Goal: Navigation & Orientation: Find specific page/section

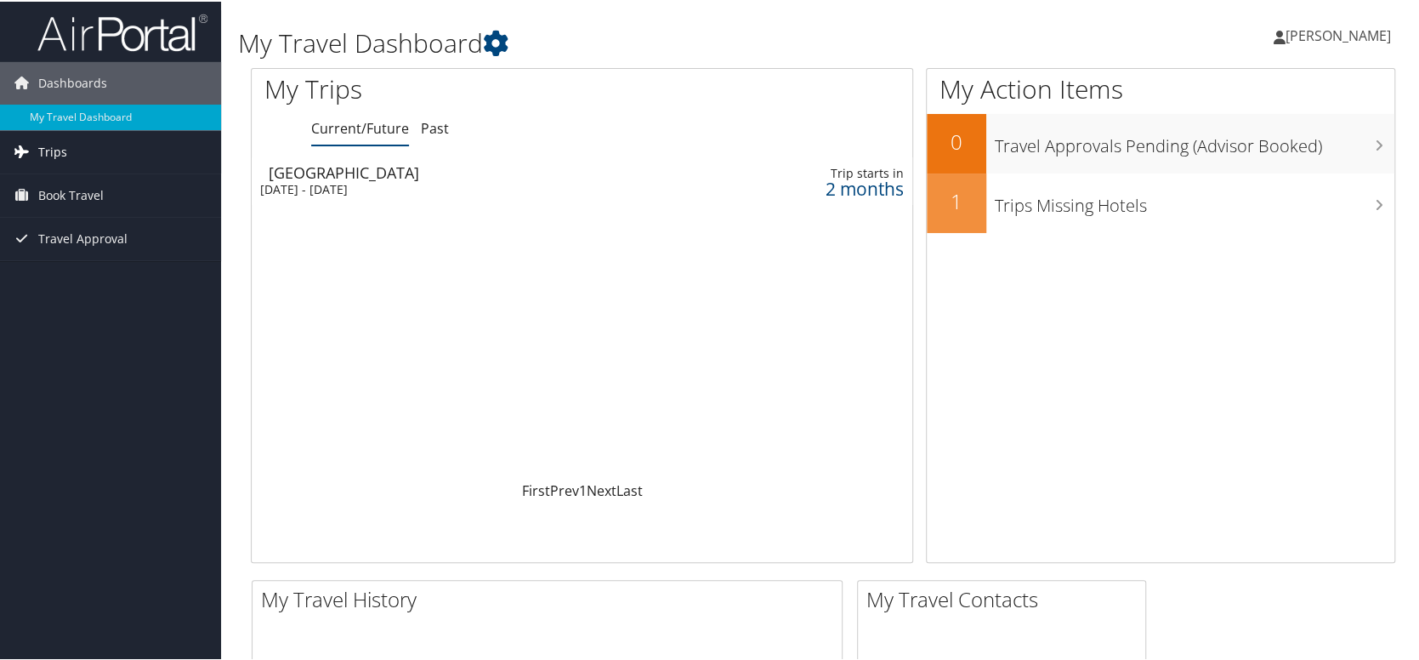
click at [99, 150] on link "Trips" at bounding box center [110, 150] width 221 height 43
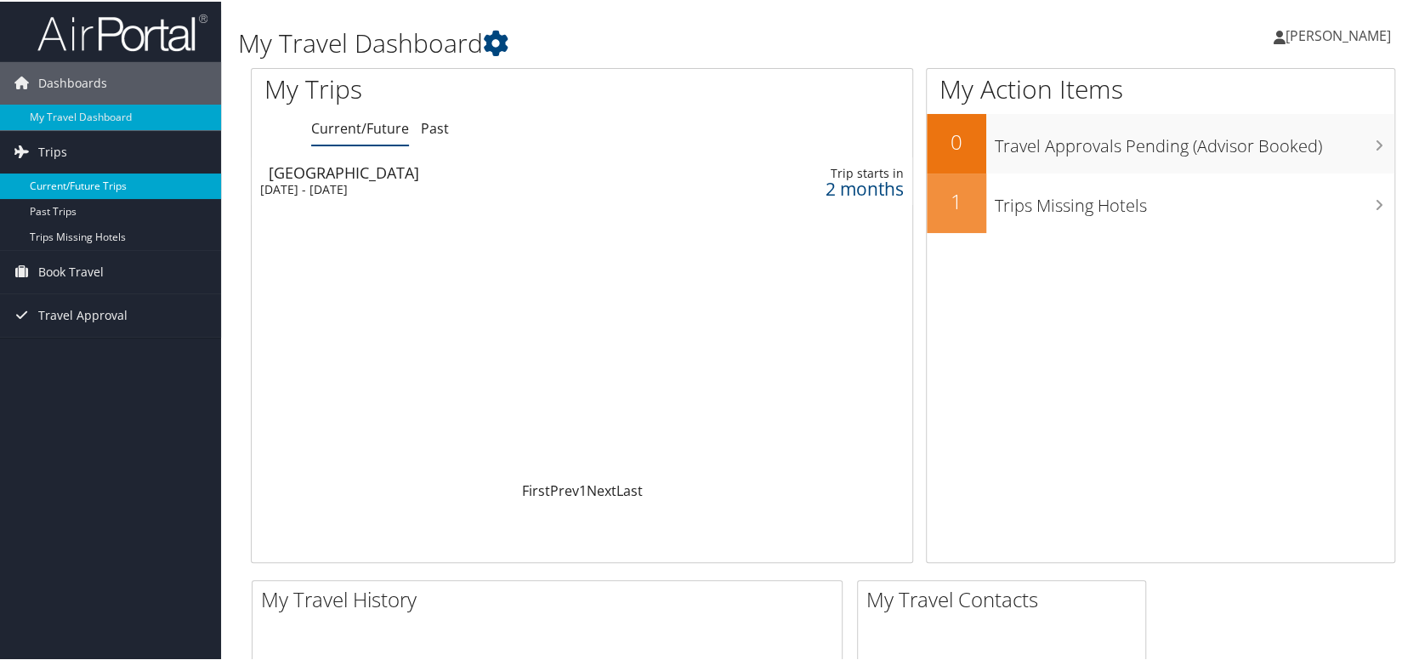
click at [106, 185] on link "Current/Future Trips" at bounding box center [110, 185] width 221 height 26
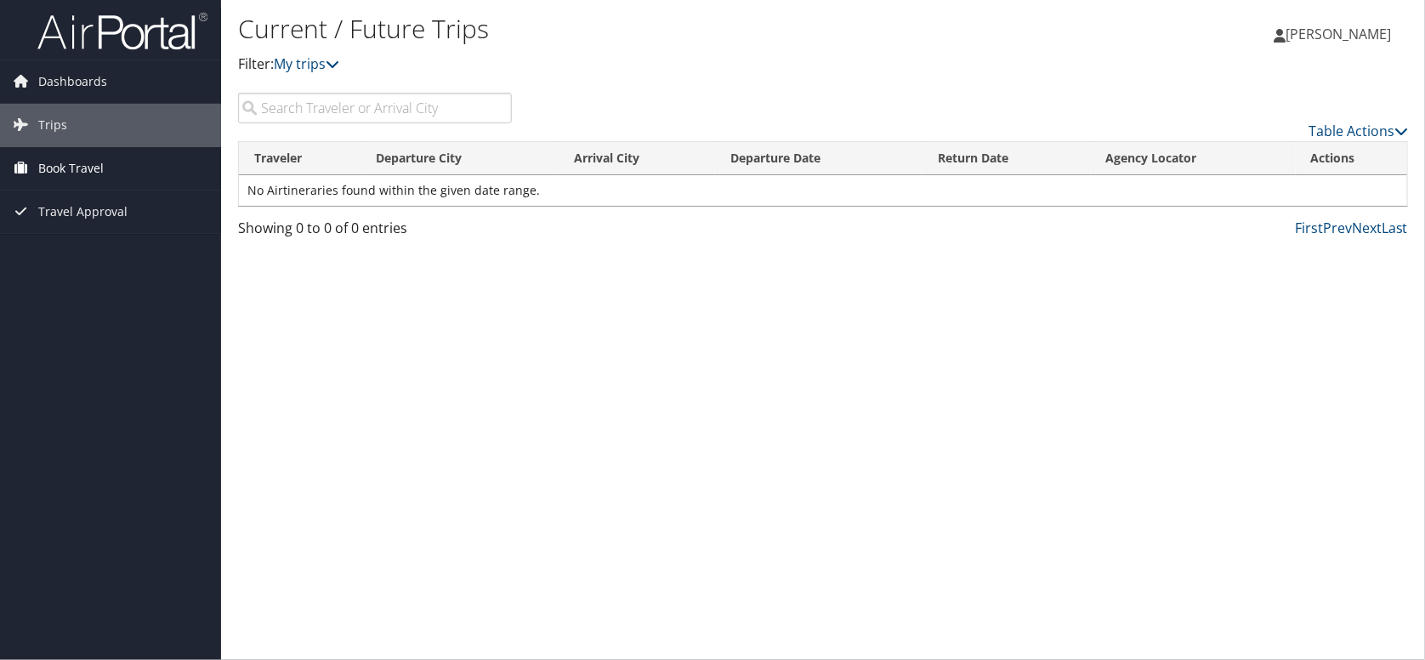
click at [69, 172] on span "Book Travel" at bounding box center [70, 168] width 65 height 43
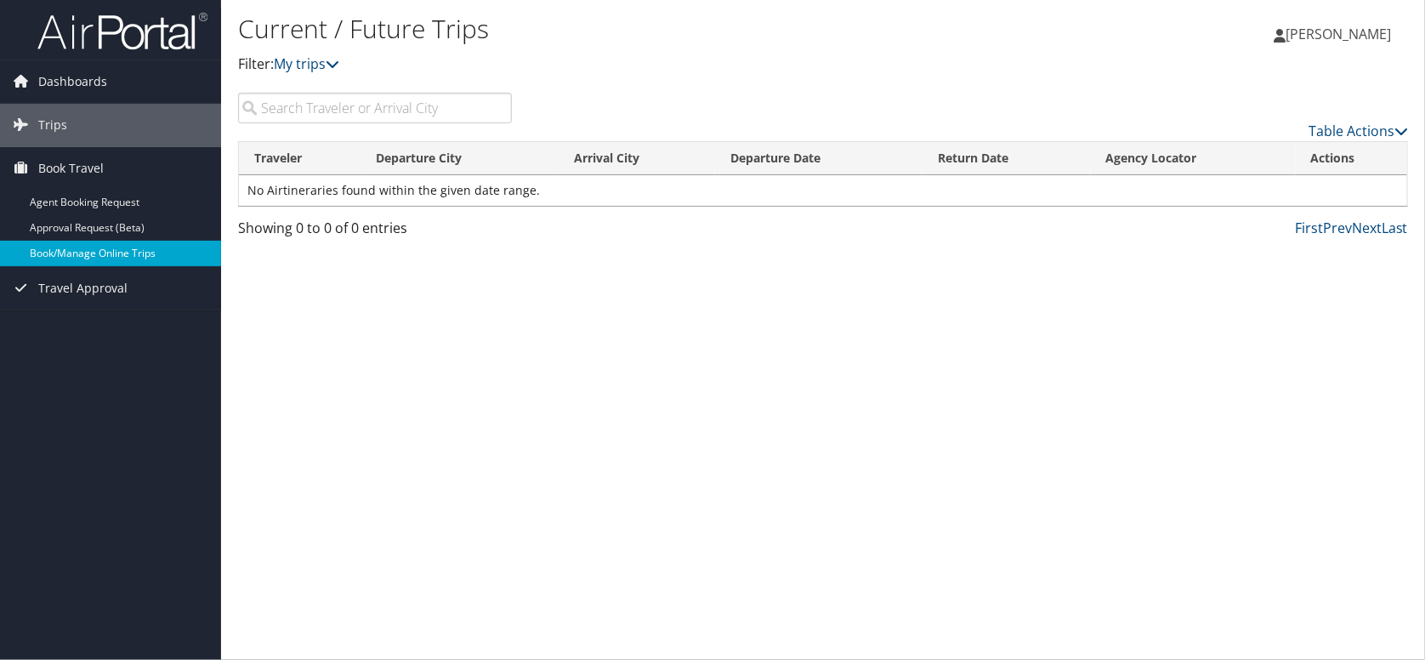
click at [101, 247] on link "Book/Manage Online Trips" at bounding box center [110, 254] width 221 height 26
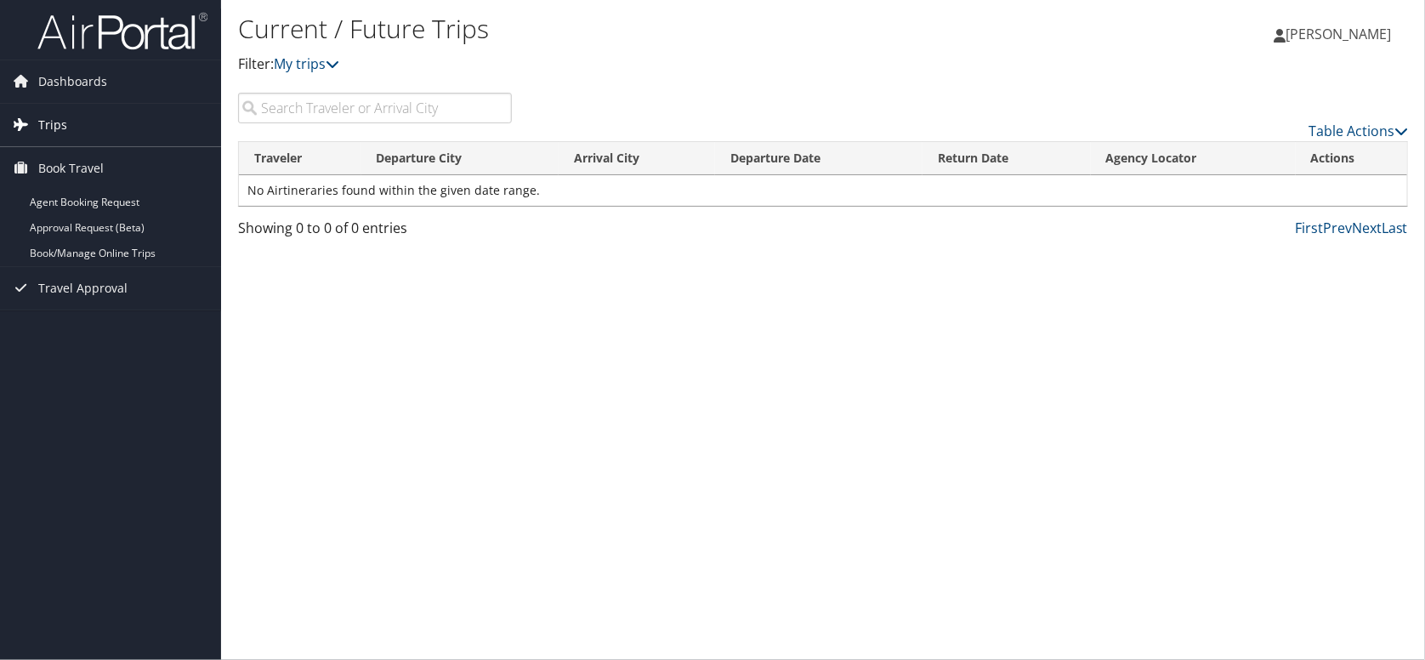
click at [50, 127] on span "Trips" at bounding box center [52, 125] width 29 height 43
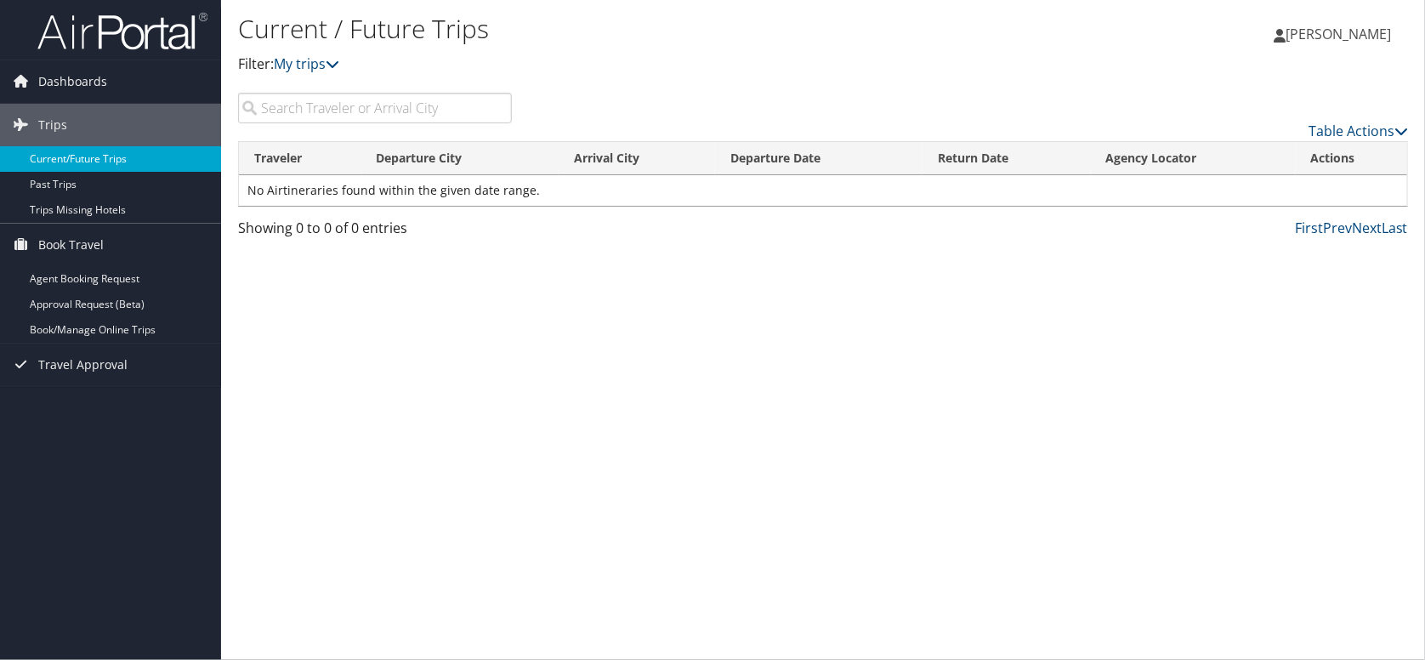
click at [83, 162] on link "Current/Future Trips" at bounding box center [110, 159] width 221 height 26
